Goal: Find specific page/section: Find specific page/section

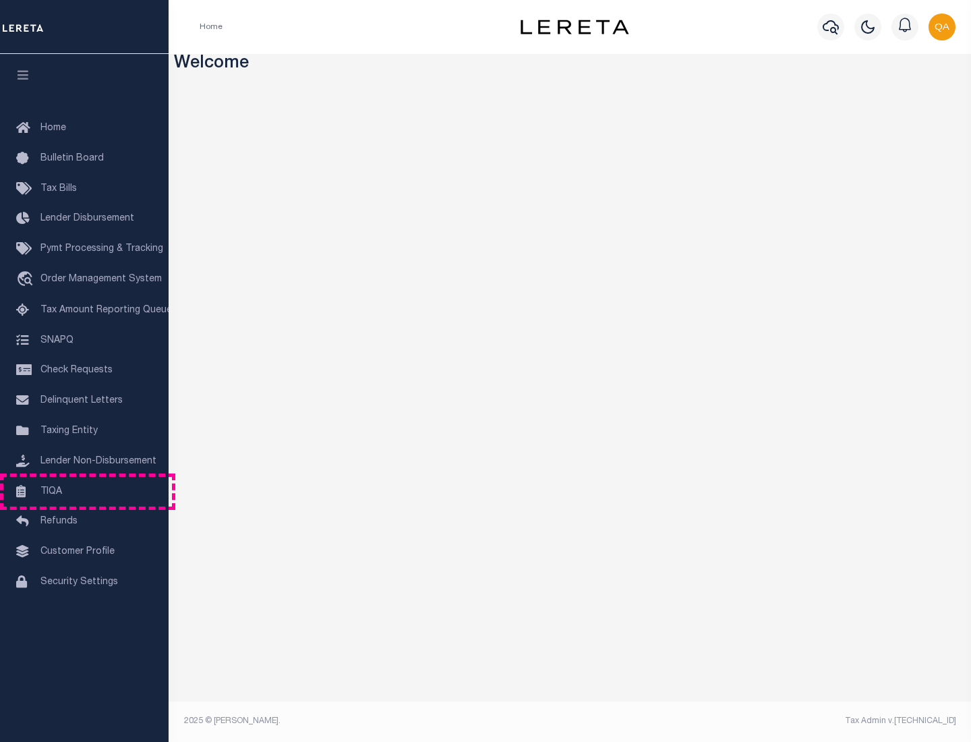
click at [84, 491] on link "TIQA" at bounding box center [84, 492] width 169 height 30
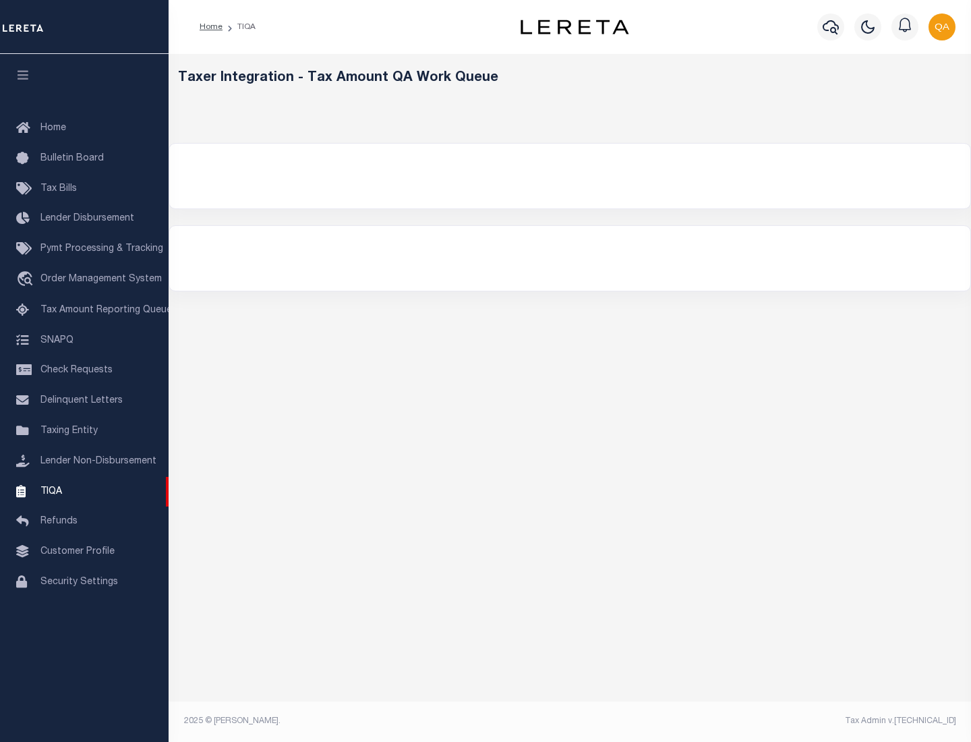
select select "200"
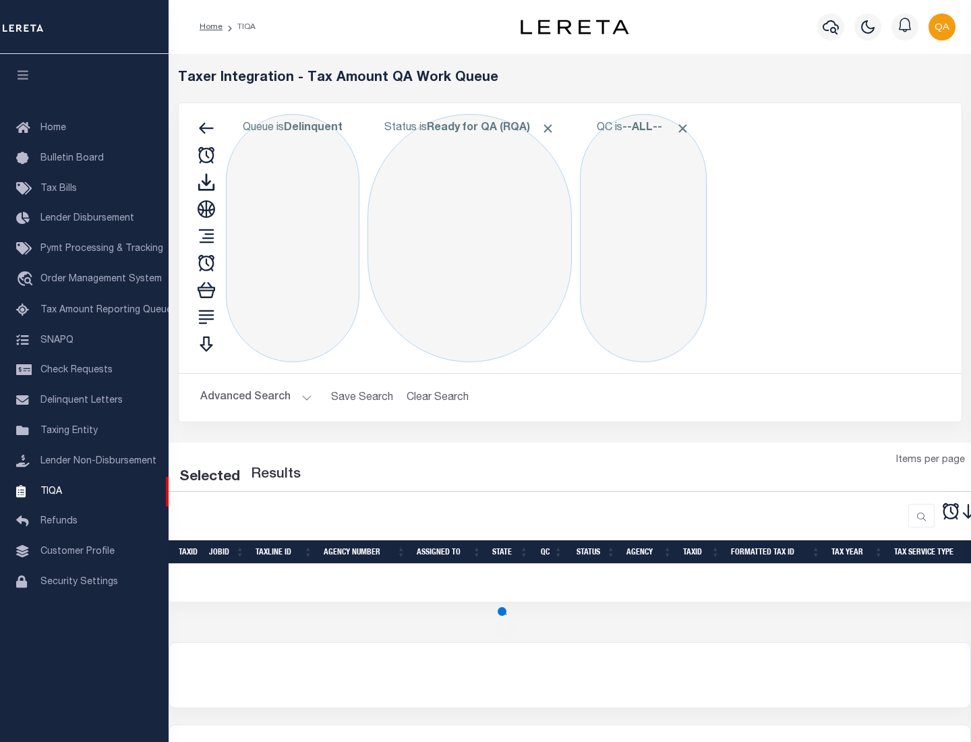
select select "200"
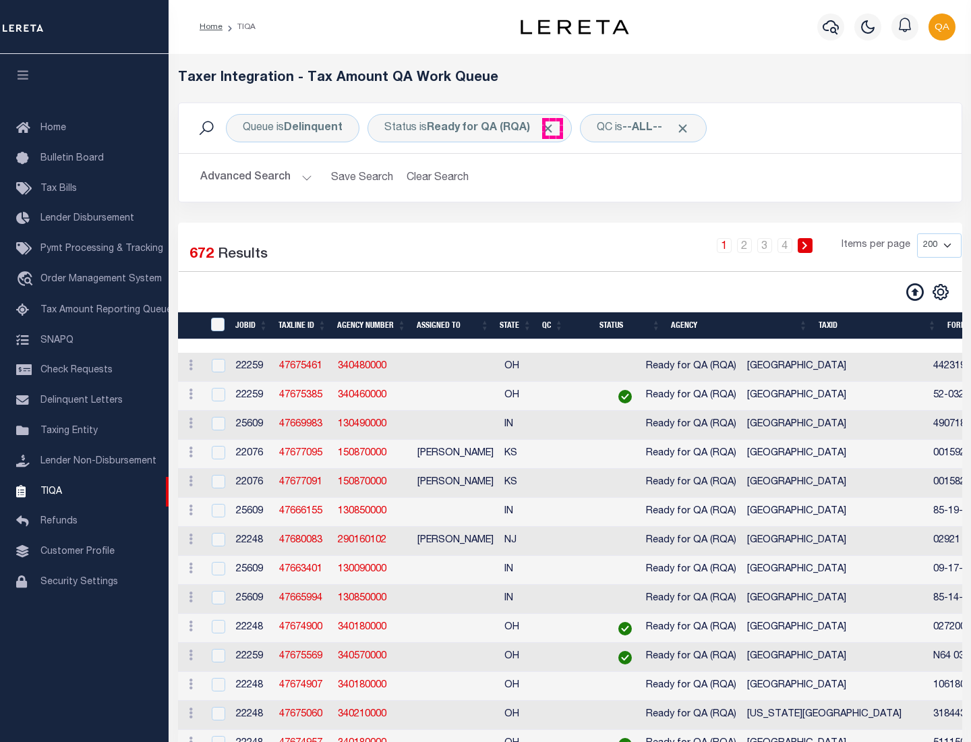
click at [552, 128] on span "Click to Remove" at bounding box center [548, 128] width 14 height 14
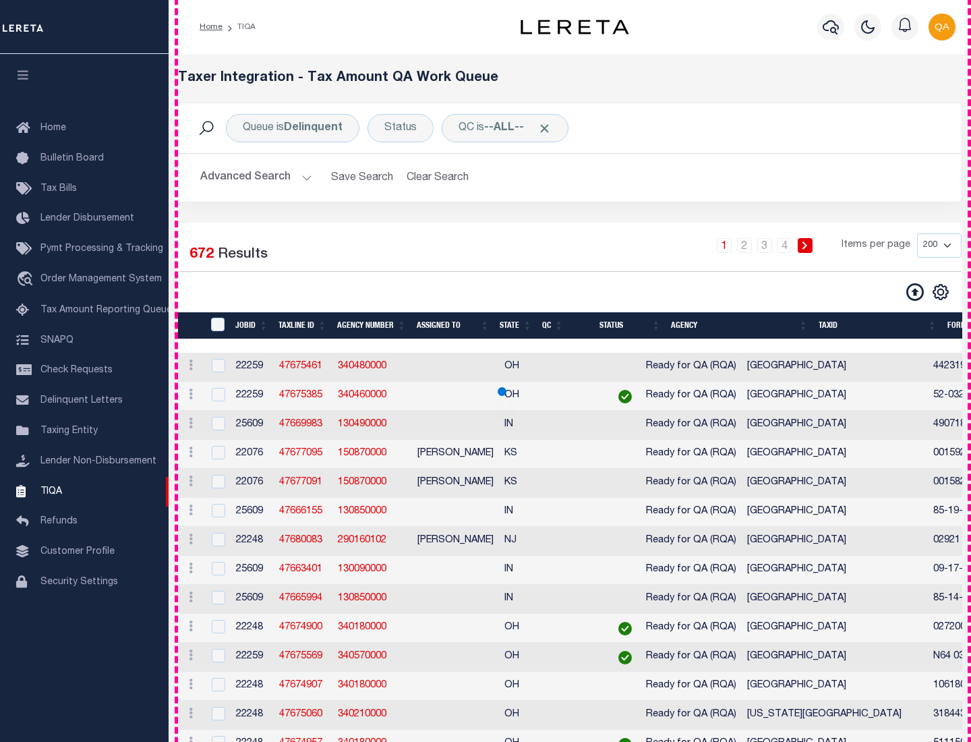
scroll to position [2883, 0]
